Goal: Task Accomplishment & Management: Manage account settings

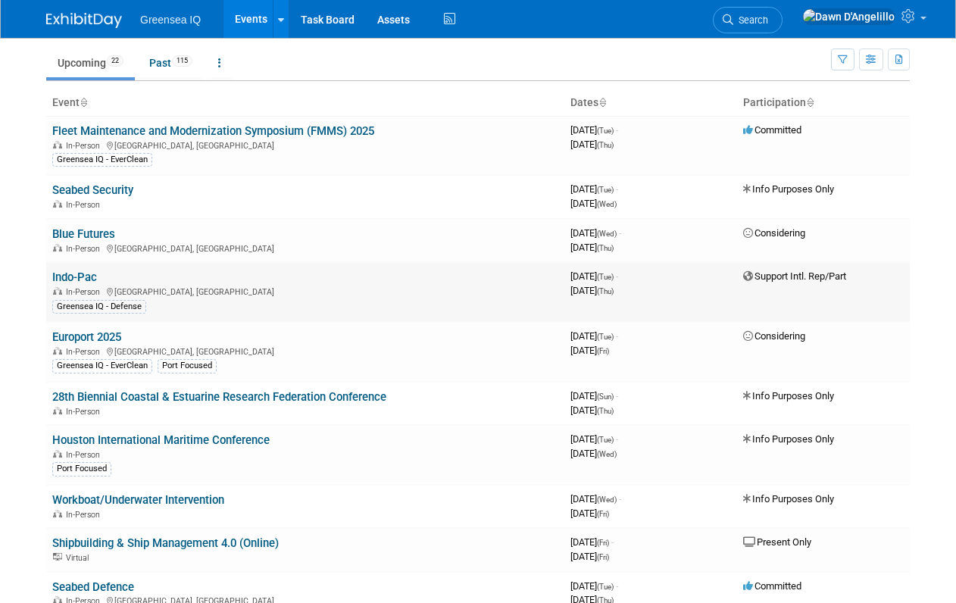
scroll to position [64, 0]
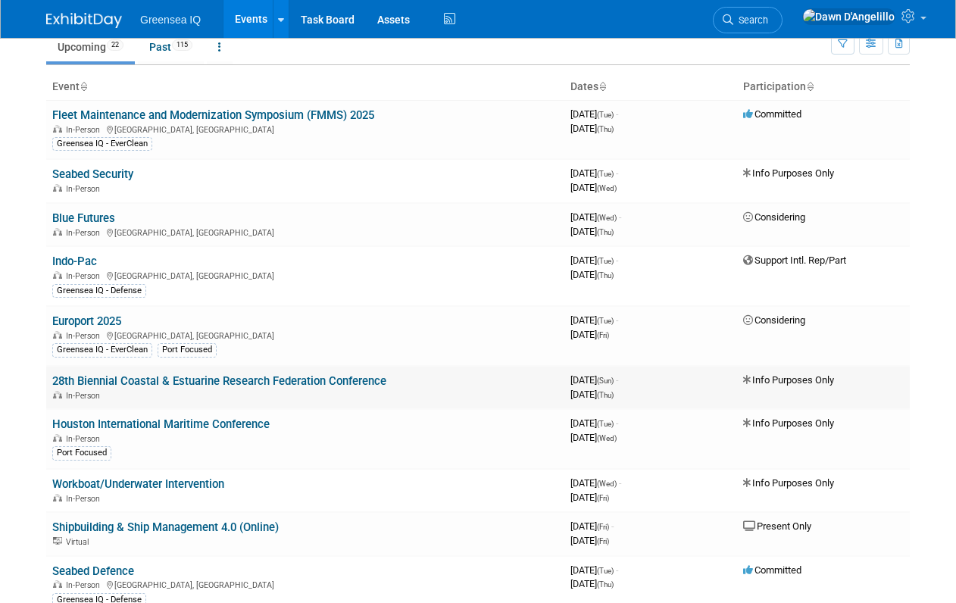
click at [131, 382] on link "28th Biennial Coastal & Estuarine Research Federation Conference" at bounding box center [219, 381] width 334 height 14
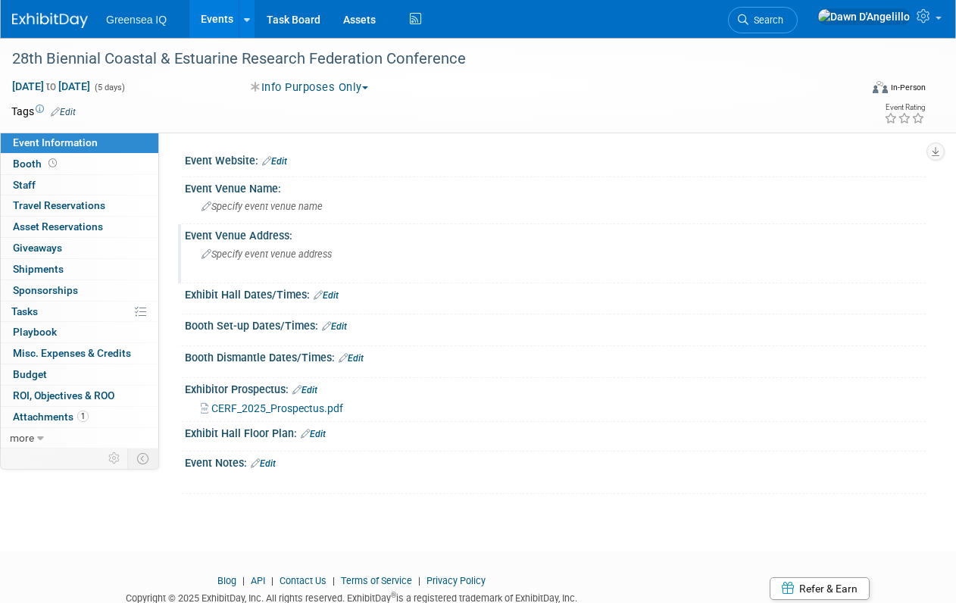
click at [246, 255] on span "Specify event venue address" at bounding box center [266, 253] width 130 height 11
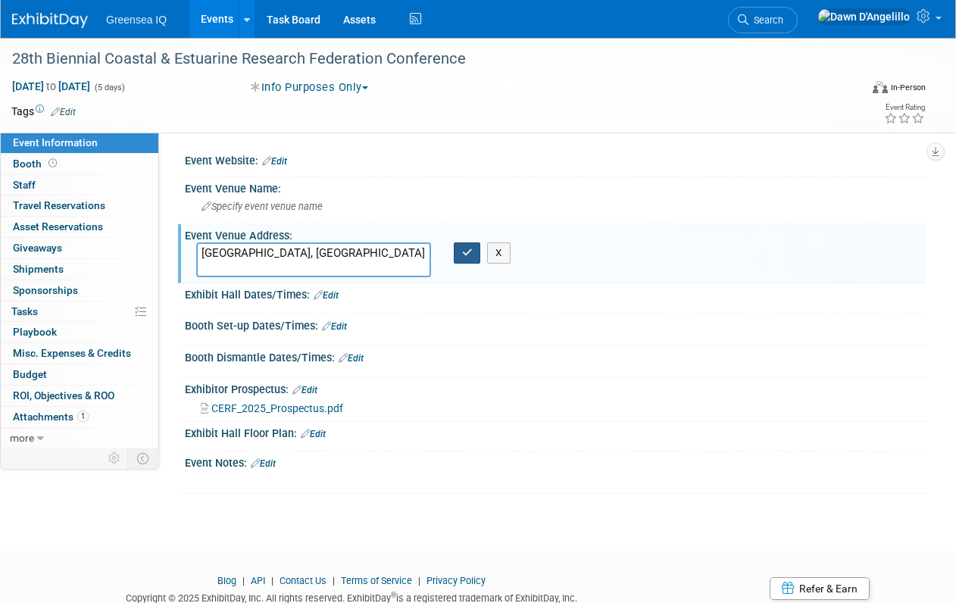
type textarea "[GEOGRAPHIC_DATA], [GEOGRAPHIC_DATA]"
click at [470, 249] on icon "button" at bounding box center [467, 253] width 11 height 10
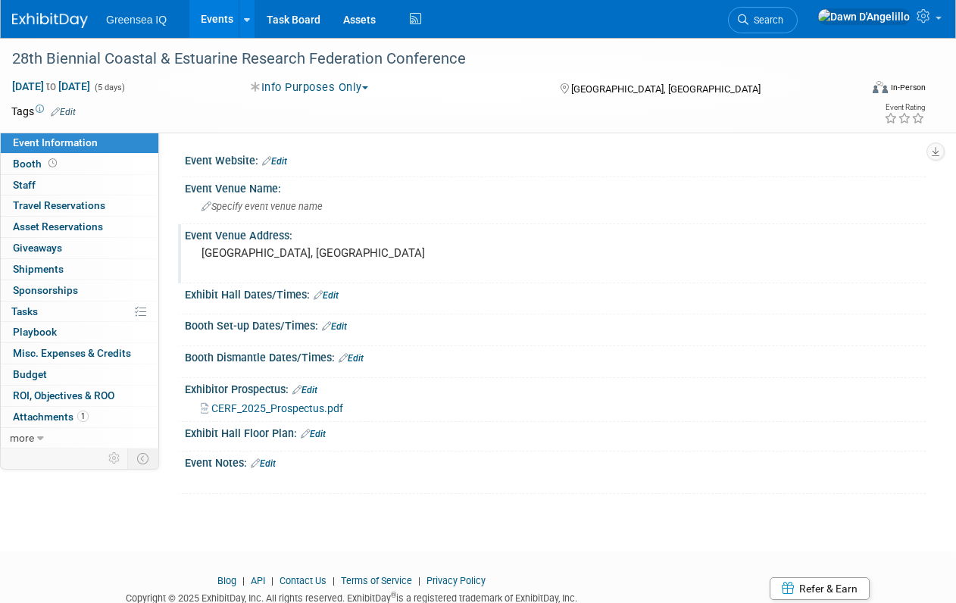
click at [221, 17] on link "Events" at bounding box center [216, 19] width 55 height 38
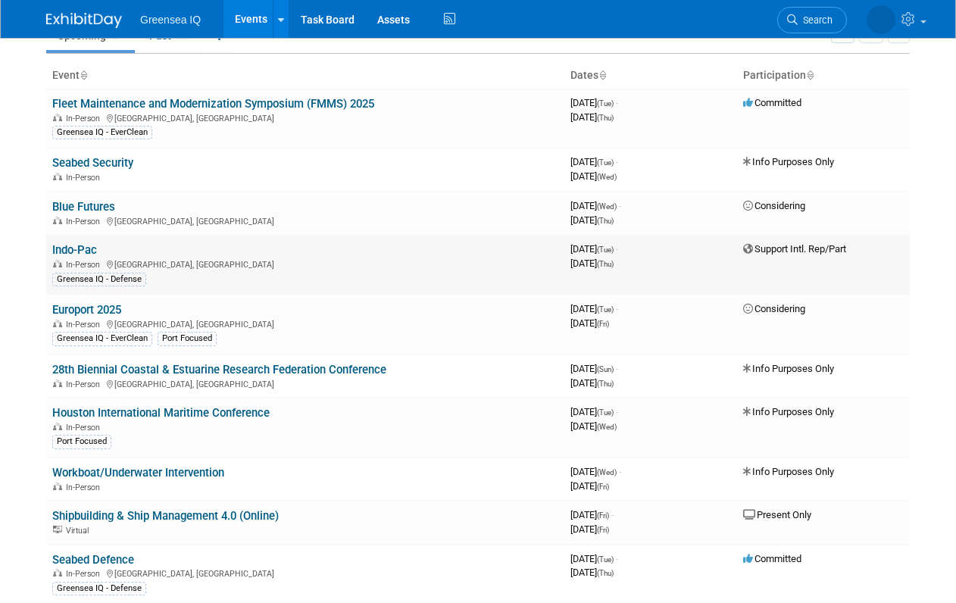
scroll to position [82, 0]
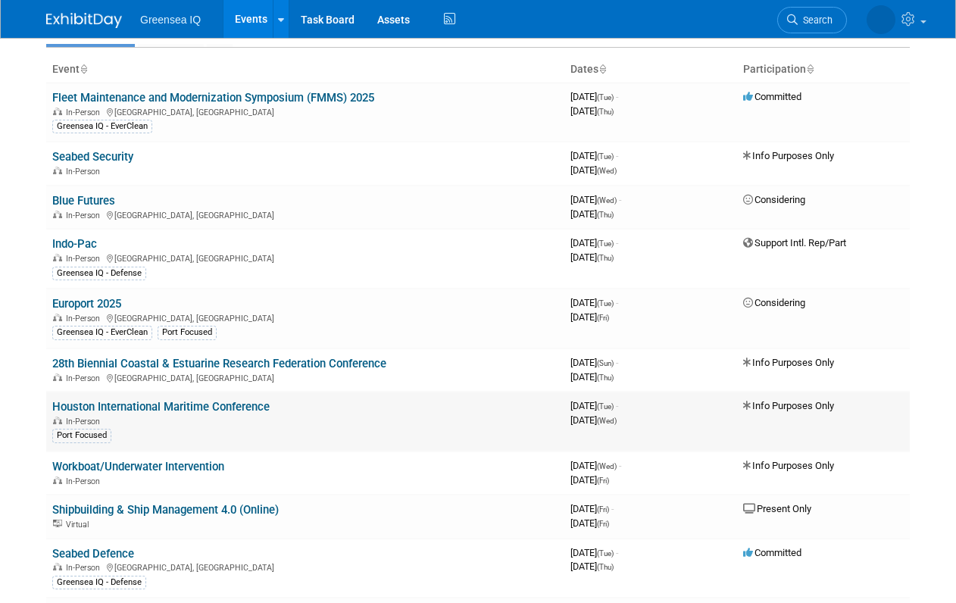
click at [192, 408] on link "Houston International Maritime Conference" at bounding box center [160, 407] width 217 height 14
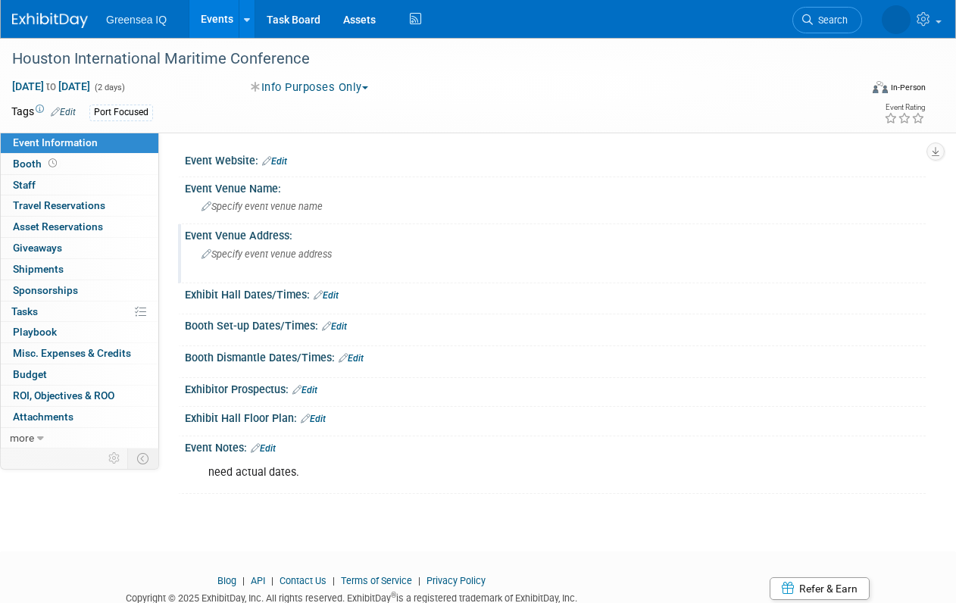
click at [274, 256] on span "Specify event venue address" at bounding box center [266, 253] width 130 height 11
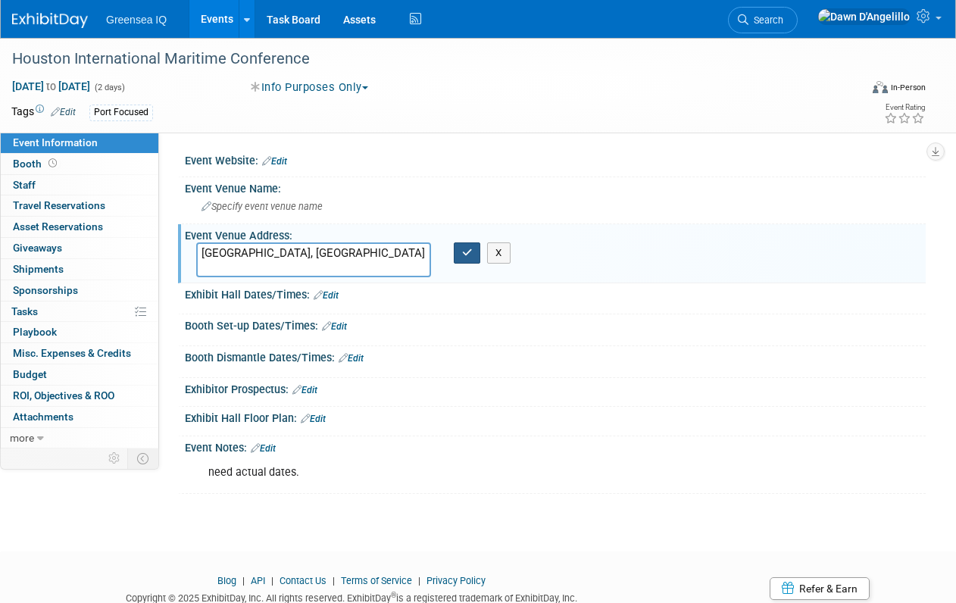
type textarea "Houston, TX"
click at [468, 255] on icon "button" at bounding box center [467, 253] width 11 height 10
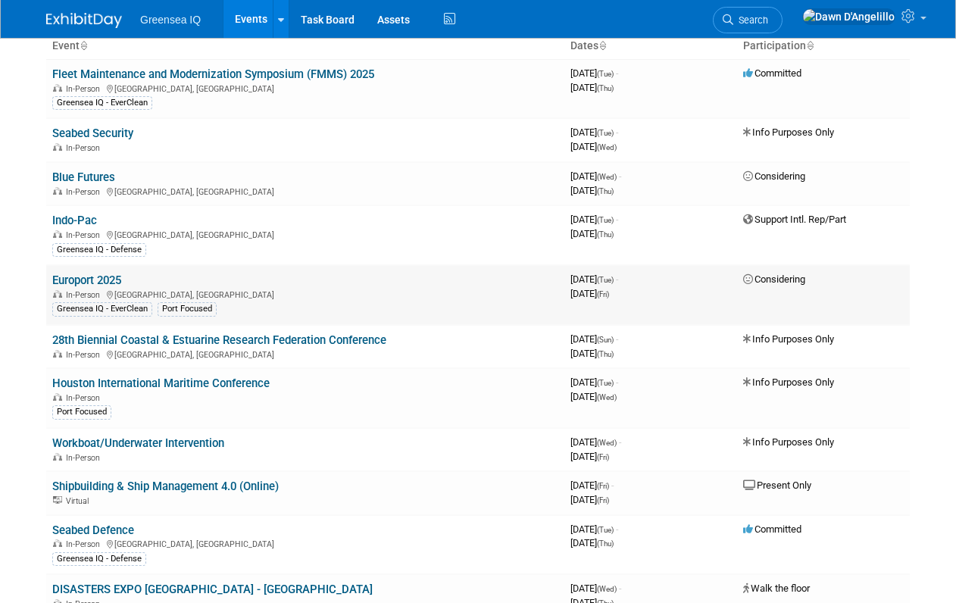
scroll to position [106, 0]
click at [223, 342] on link "28th Biennial Coastal & Estuarine Research Federation Conference" at bounding box center [219, 340] width 334 height 14
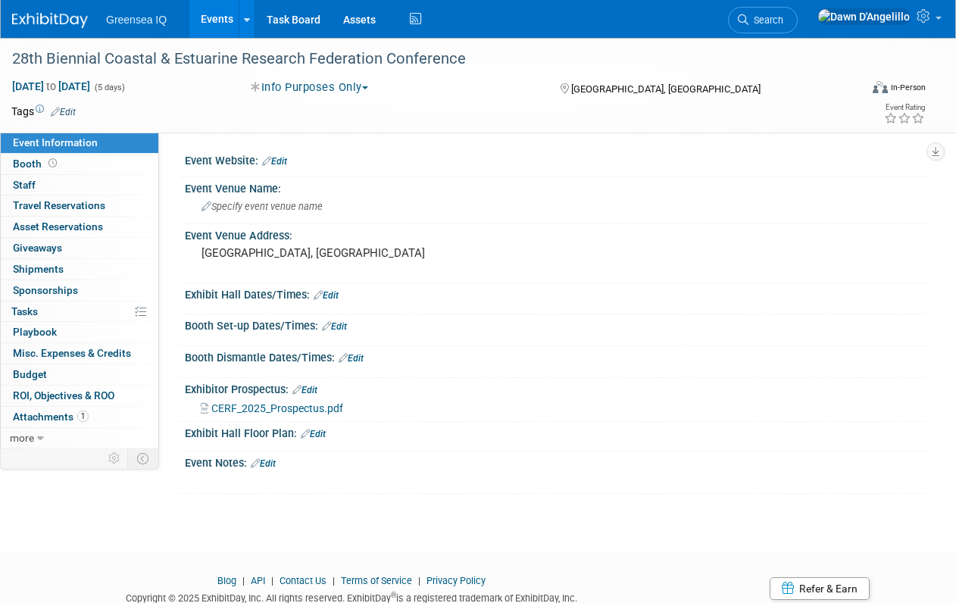
click at [279, 159] on link "Edit" at bounding box center [274, 161] width 25 height 11
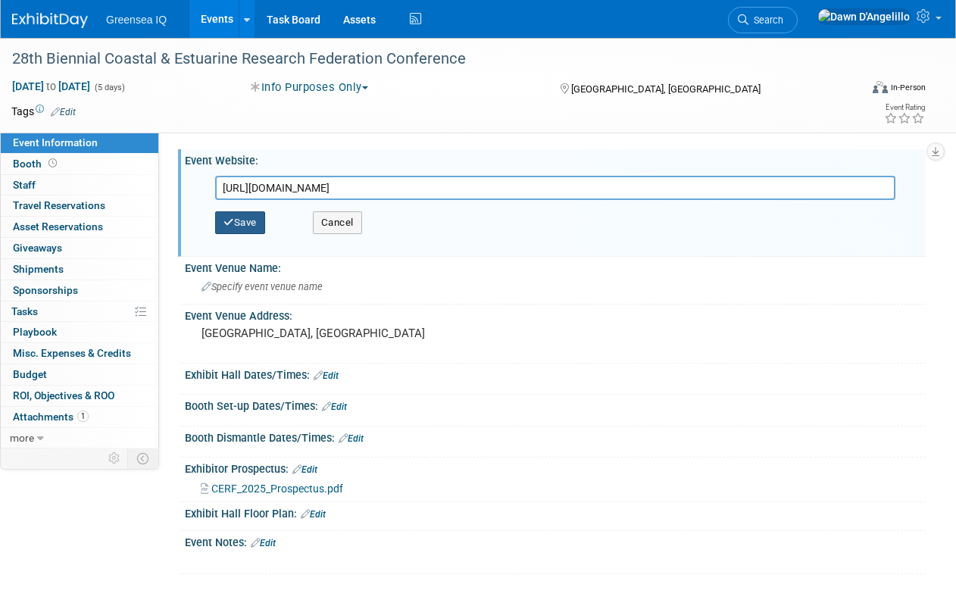
type input "https://conference.cerf.science/"
click at [246, 222] on button "Save" at bounding box center [240, 222] width 50 height 23
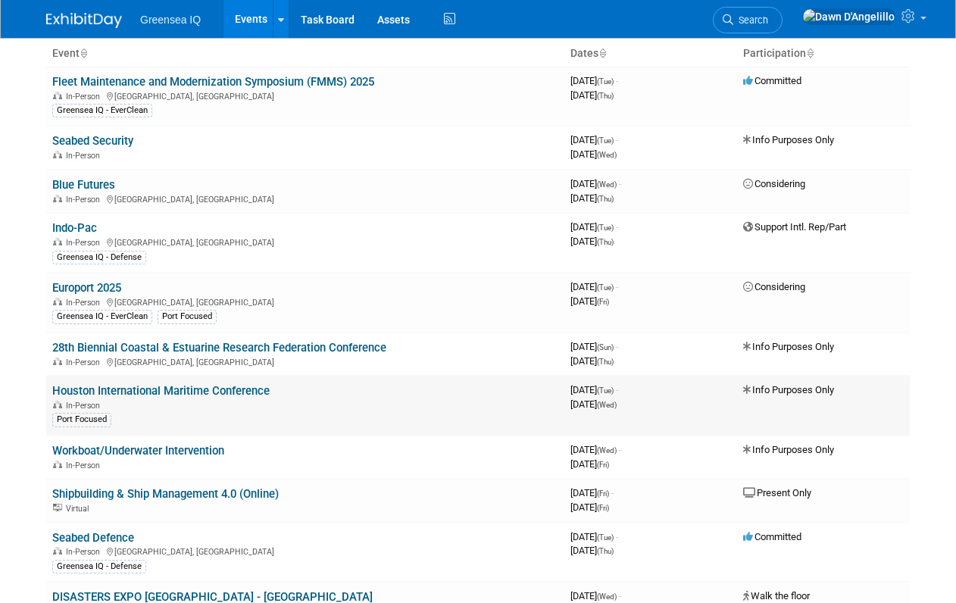
click at [162, 392] on link "Houston International Maritime Conference" at bounding box center [160, 391] width 217 height 14
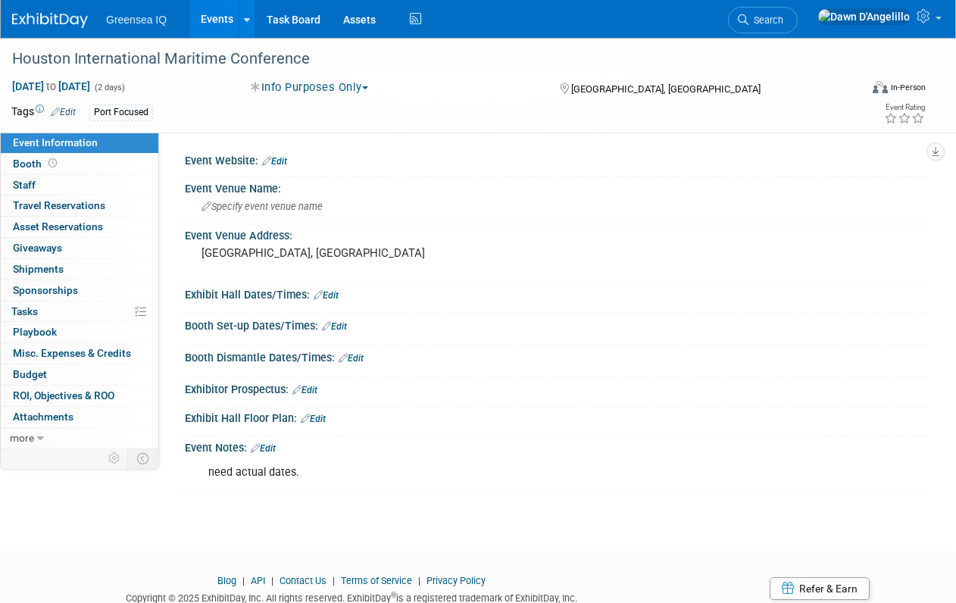
click at [280, 160] on link "Edit" at bounding box center [274, 161] width 25 height 11
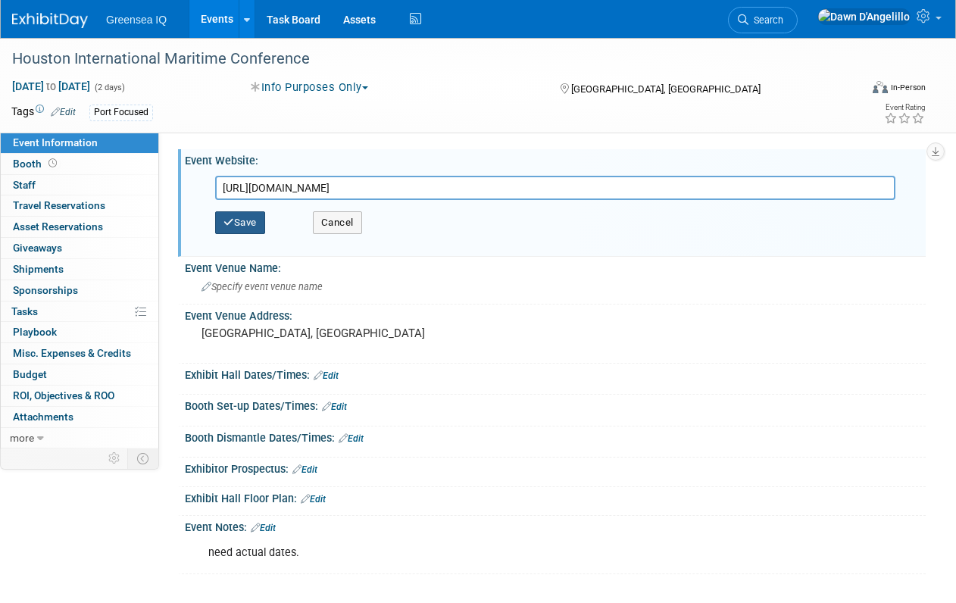
type input "[URL][DOMAIN_NAME]"
click at [249, 225] on button "Save" at bounding box center [240, 222] width 50 height 23
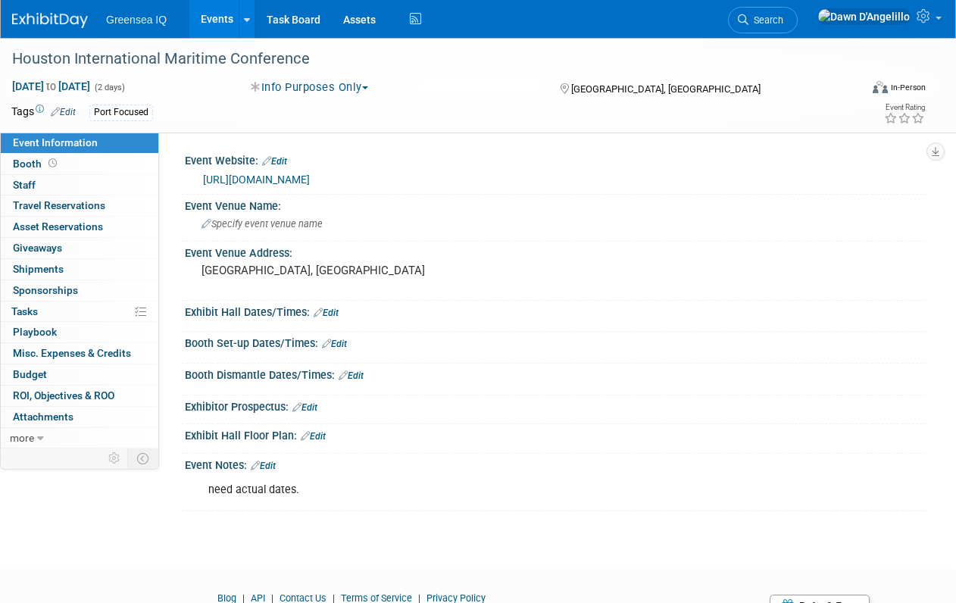
click at [214, 17] on link "Events" at bounding box center [216, 19] width 55 height 38
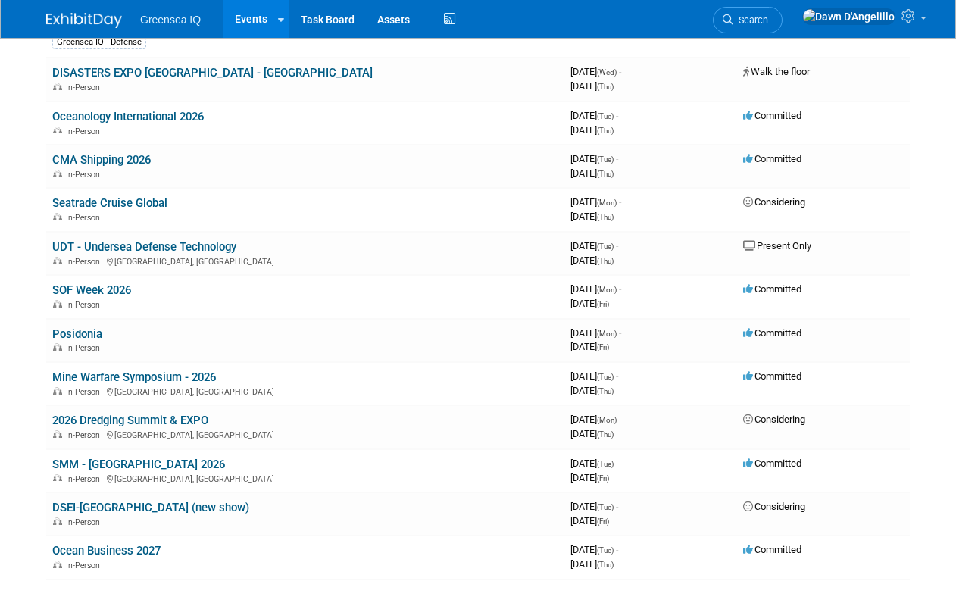
scroll to position [625, 0]
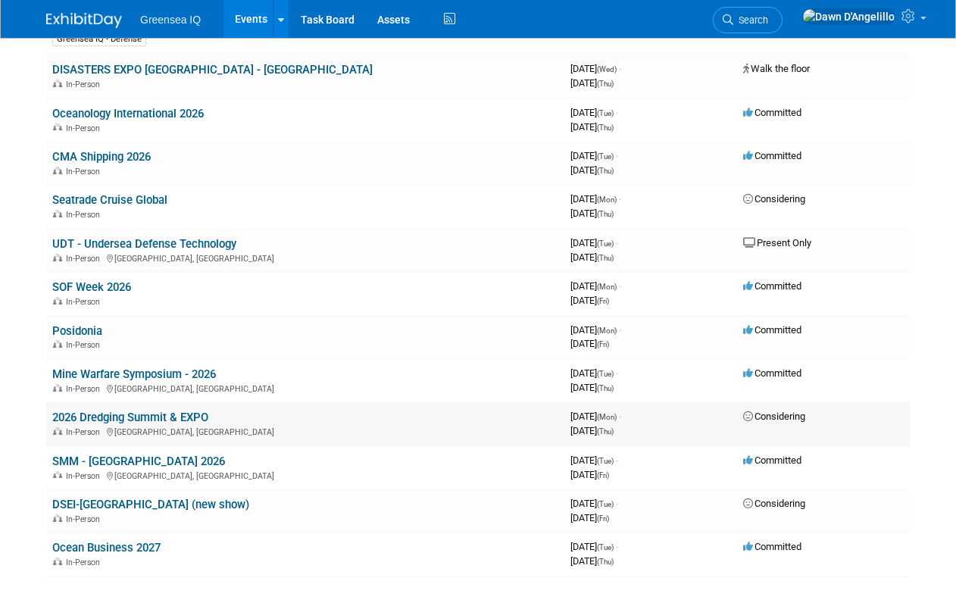
click at [130, 418] on link "2026 Dredging Summit & EXPO" at bounding box center [130, 418] width 156 height 14
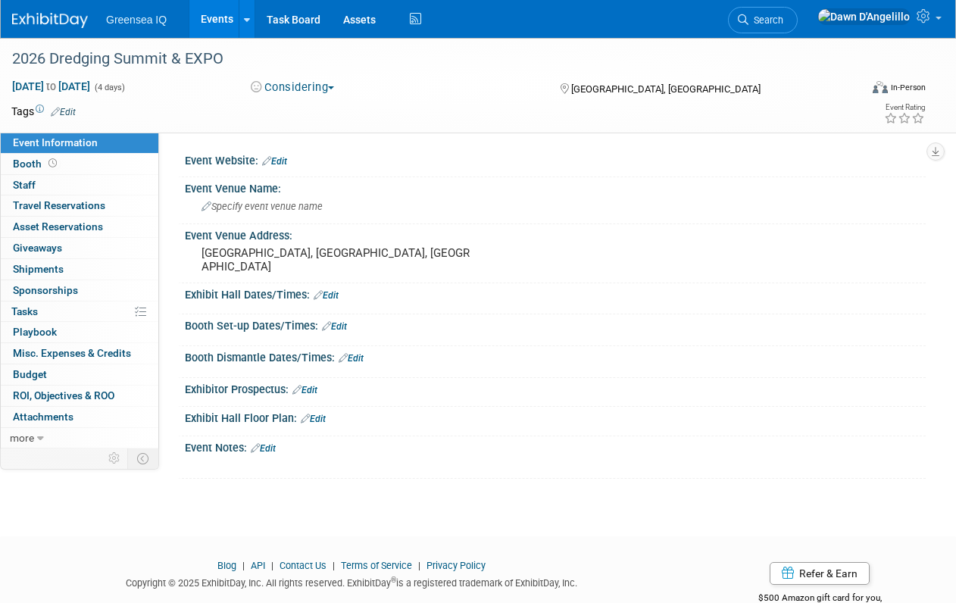
click at [283, 162] on link "Edit" at bounding box center [274, 161] width 25 height 11
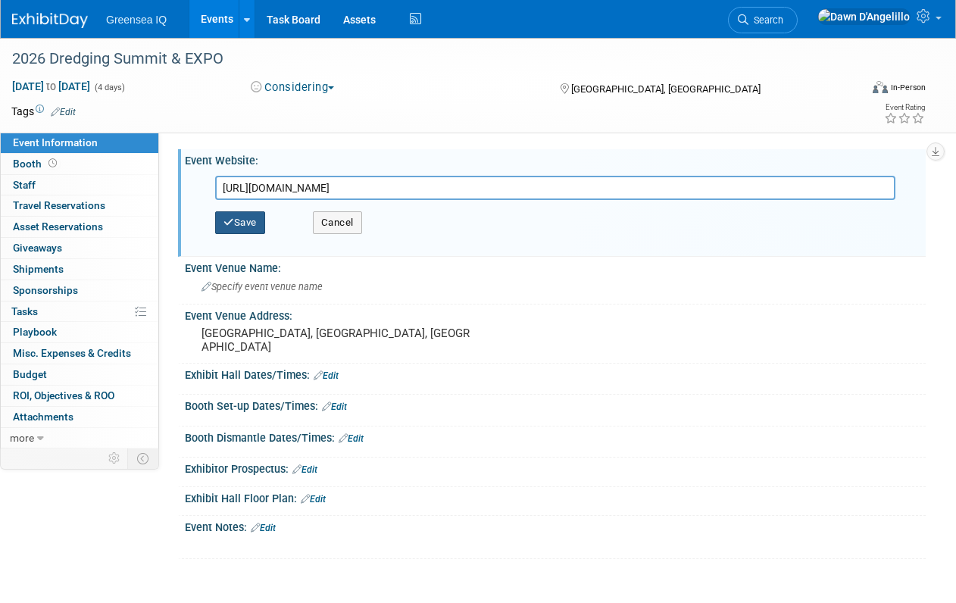
type input "https://www.westerndredging.org/"
click at [251, 223] on button "Save" at bounding box center [240, 222] width 50 height 23
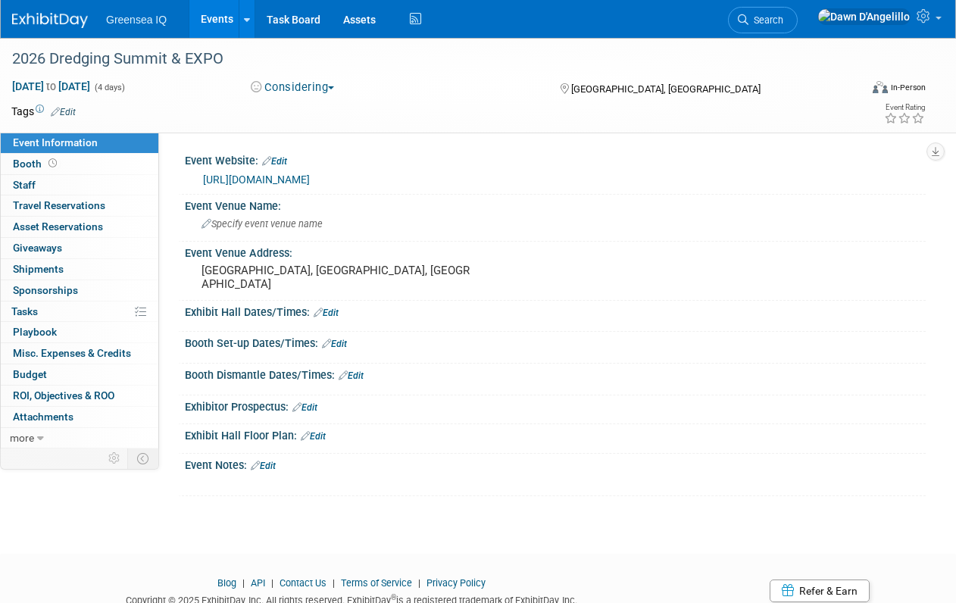
click at [214, 19] on link "Events" at bounding box center [216, 19] width 55 height 38
